Goal: Task Accomplishment & Management: Complete application form

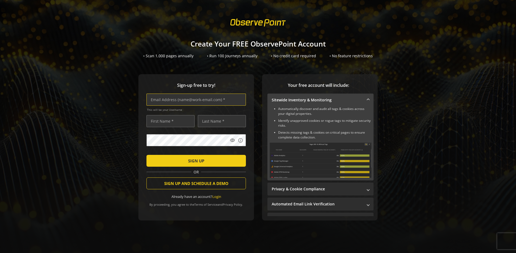
click at [195, 99] on input "text" at bounding box center [195, 99] width 99 height 12
type input "[EMAIL_ADDRESS][DOMAIN_NAME]"
click at [169, 121] on input "text" at bounding box center [170, 121] width 48 height 12
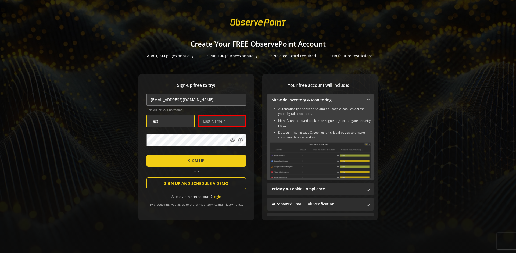
type input "Test"
click at [220, 121] on input "text" at bounding box center [222, 121] width 48 height 12
type input "User"
click at [195, 160] on span "SIGN UP" at bounding box center [196, 161] width 16 height 10
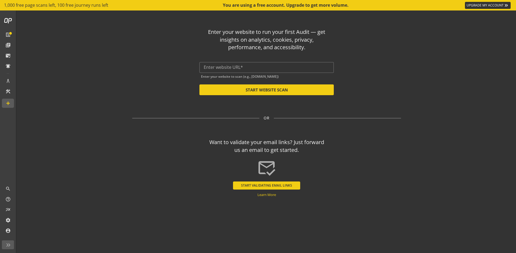
click at [266, 67] on input "text" at bounding box center [267, 67] width 126 height 5
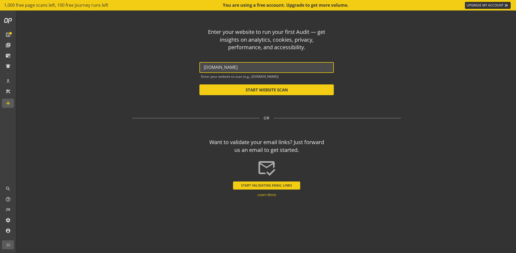
click at [266, 90] on button "START WEBSITE SCAN" at bounding box center [266, 89] width 134 height 11
type input "[URL][DOMAIN_NAME]"
